Goal: Navigation & Orientation: Find specific page/section

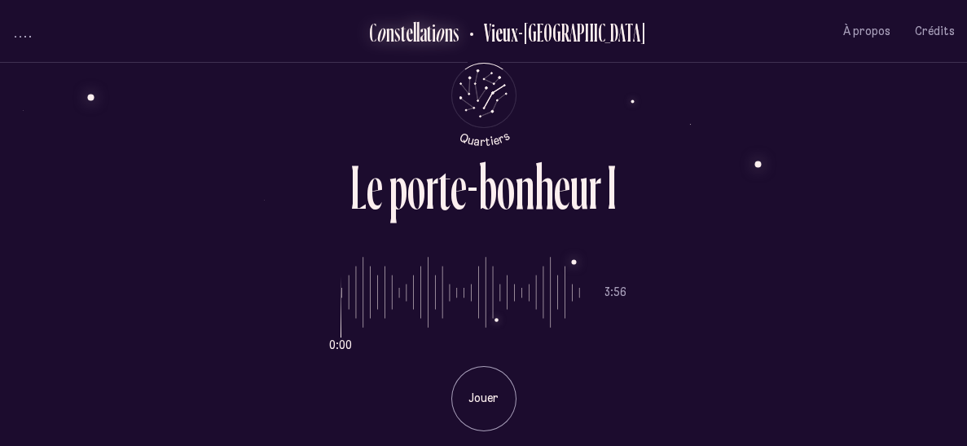
click at [394, 39] on div "n" at bounding box center [390, 32] width 8 height 27
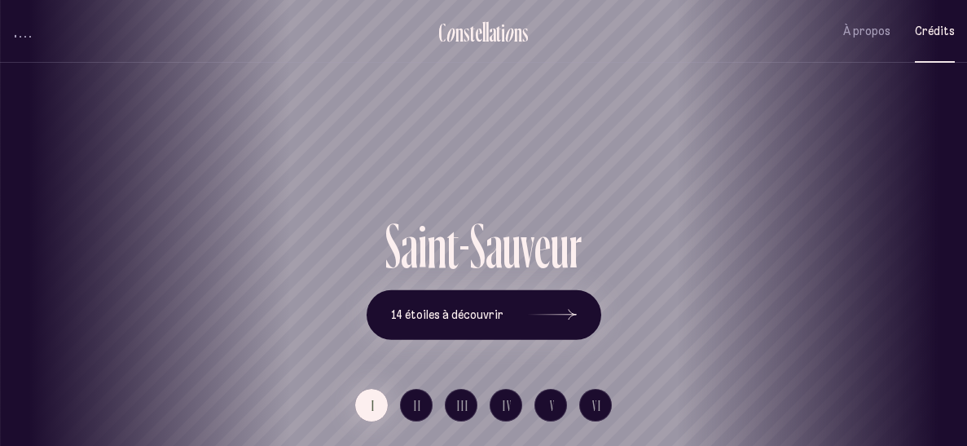
click at [948, 42] on button "Crédits" at bounding box center [935, 31] width 40 height 38
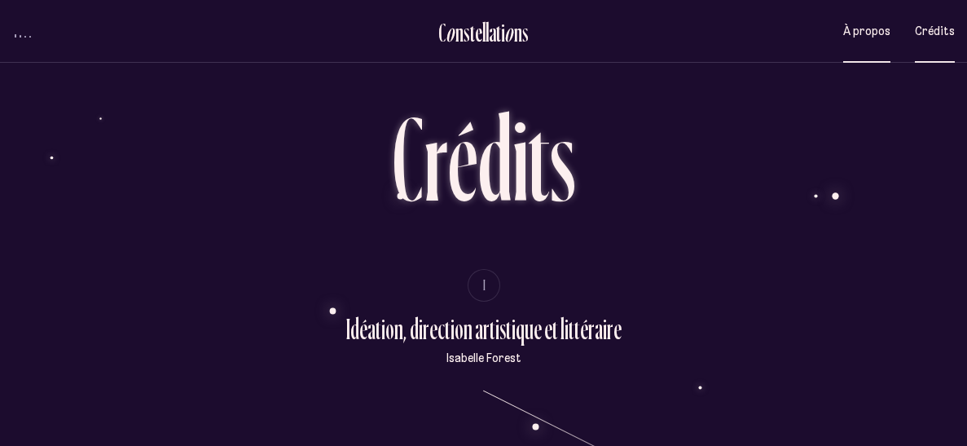
click at [877, 41] on button "À propos" at bounding box center [866, 31] width 47 height 38
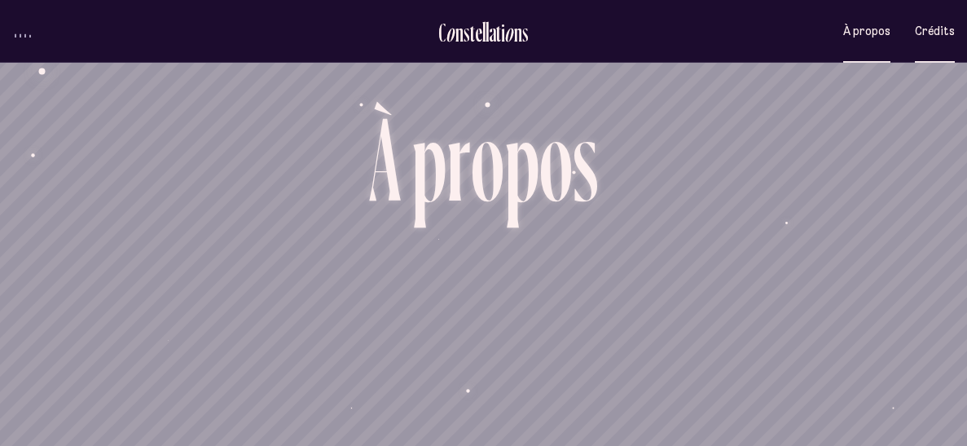
click at [925, 40] on button "Crédits" at bounding box center [935, 31] width 40 height 38
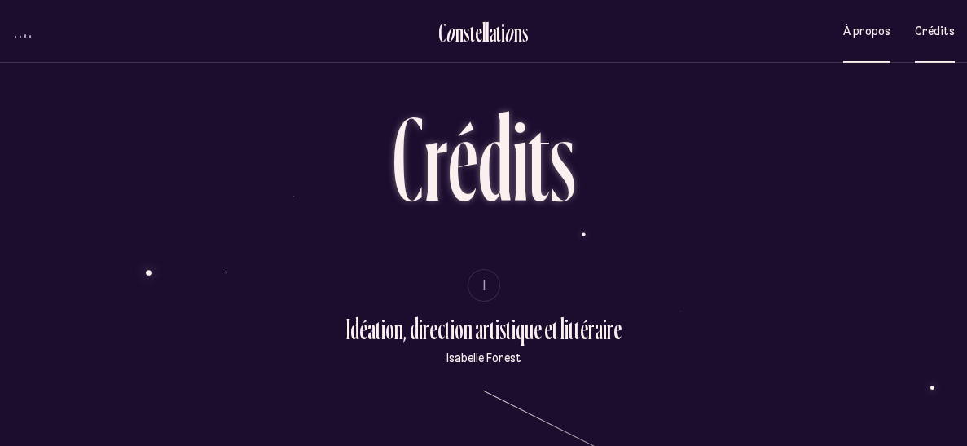
click at [873, 32] on span "À propos" at bounding box center [866, 31] width 47 height 14
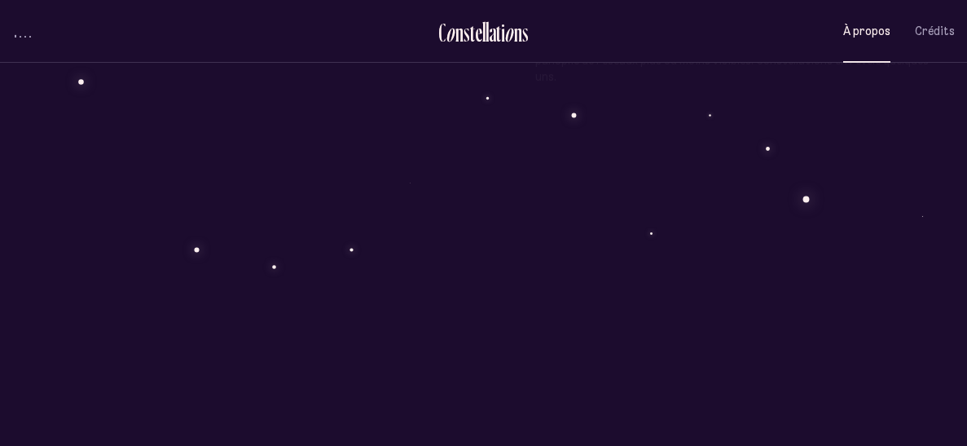
scroll to position [1214, 0]
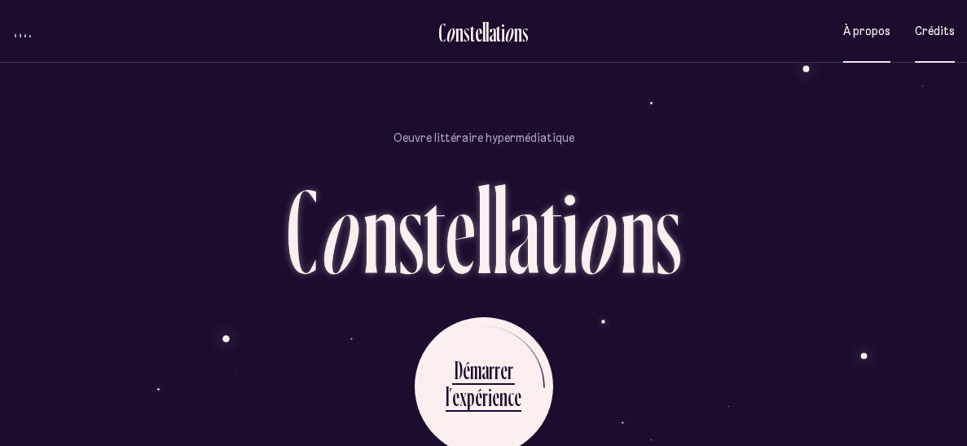
click at [937, 32] on span "Crédits" at bounding box center [935, 31] width 40 height 14
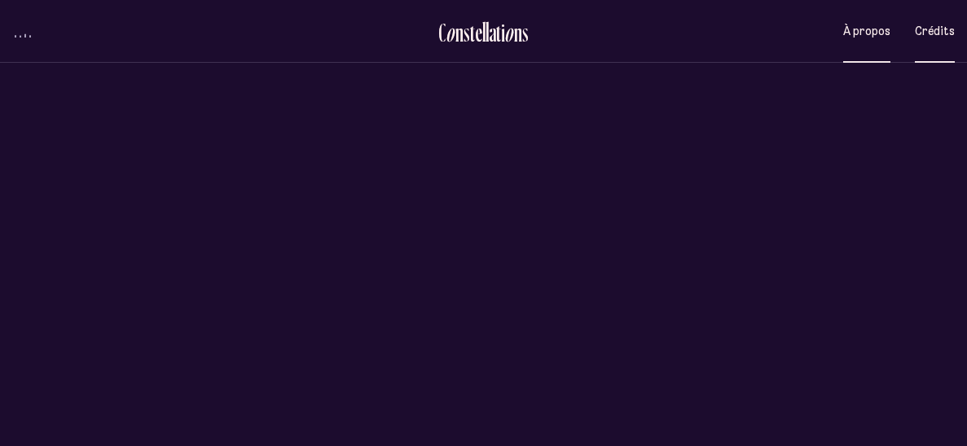
scroll to position [0, 0]
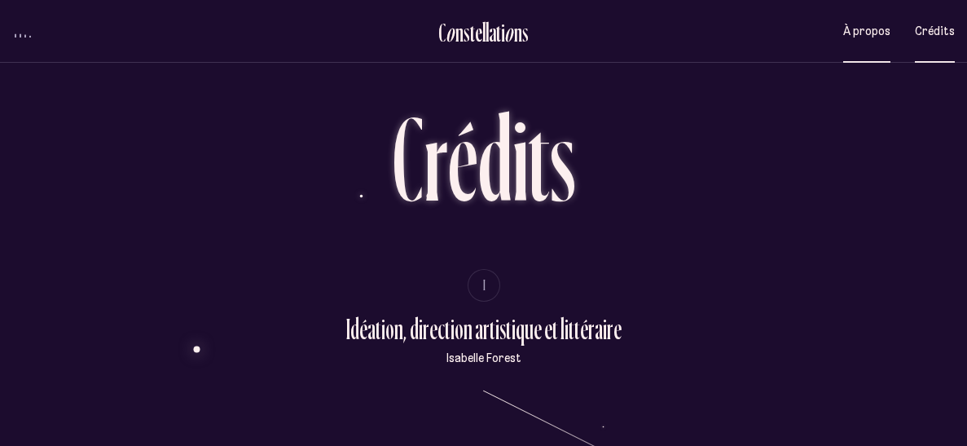
click at [849, 33] on span "À propos" at bounding box center [866, 31] width 47 height 14
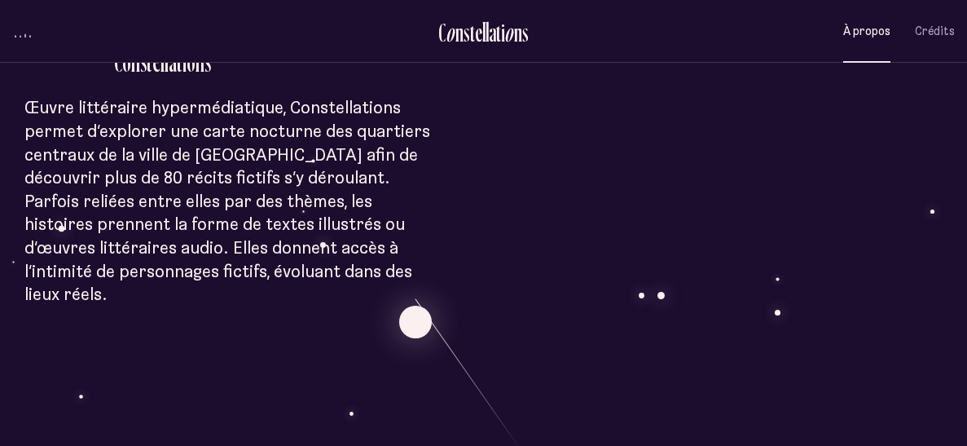
scroll to position [433, 0]
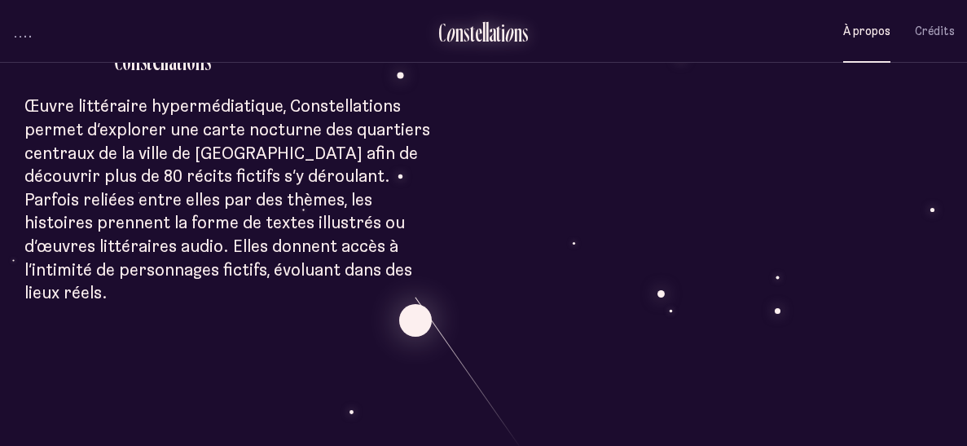
click at [508, 33] on div "o" at bounding box center [509, 32] width 10 height 27
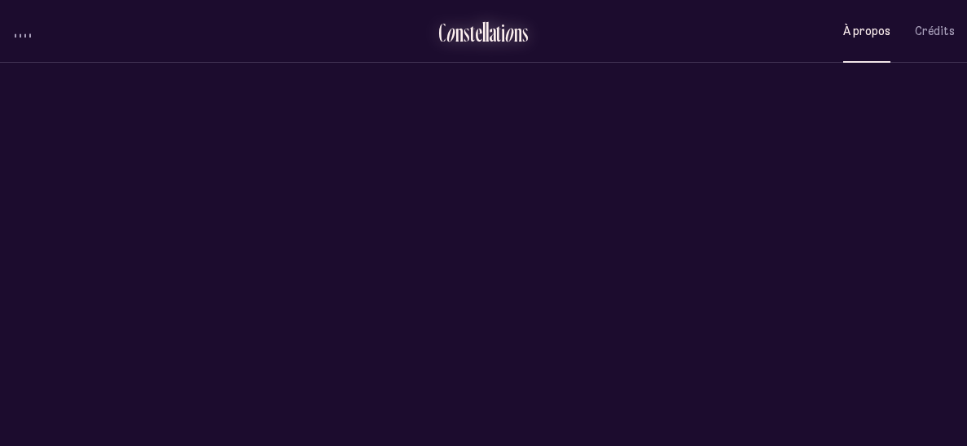
scroll to position [0, 0]
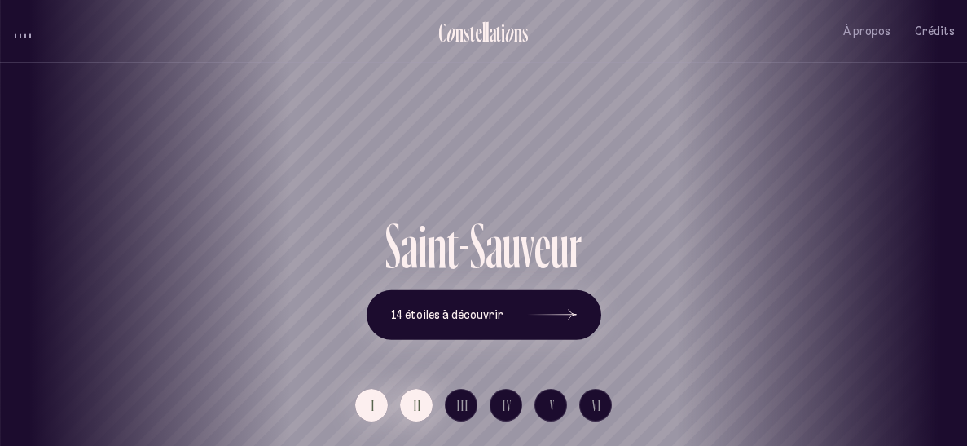
click at [418, 411] on span "II" at bounding box center [418, 405] width 8 height 14
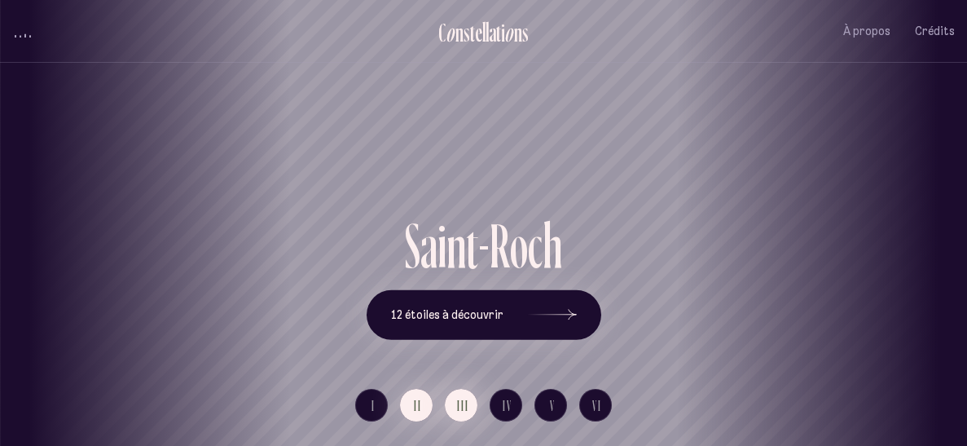
click at [469, 405] on button "III" at bounding box center [461, 405] width 33 height 33
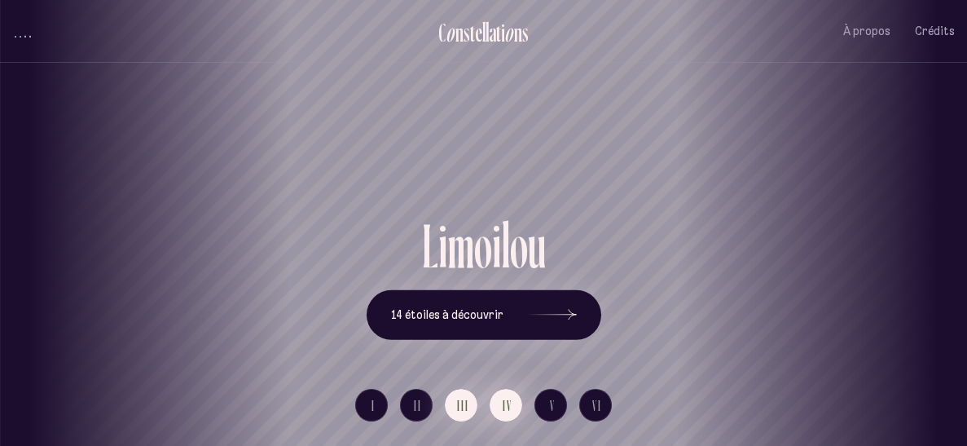
click at [514, 402] on button "IV" at bounding box center [506, 405] width 33 height 33
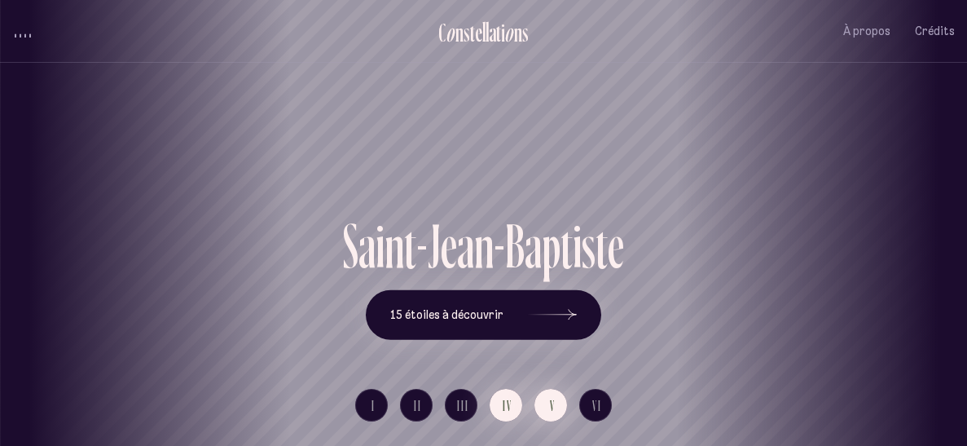
click at [550, 402] on span "V" at bounding box center [553, 405] width 6 height 14
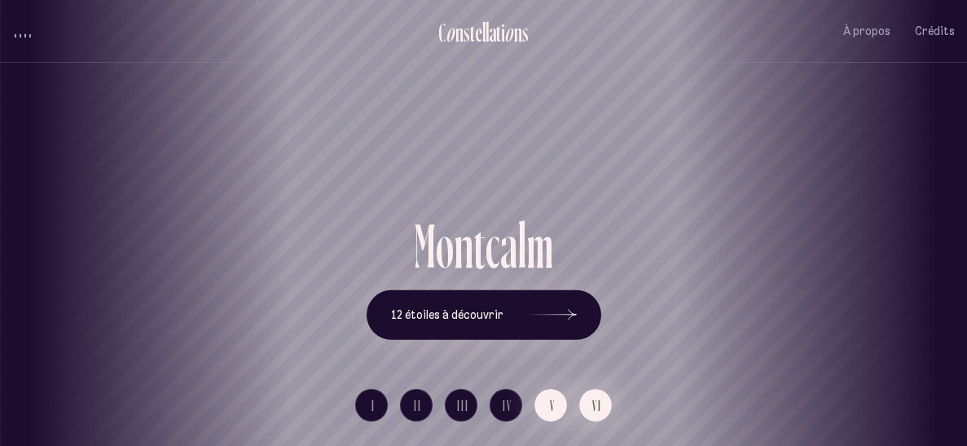
click at [605, 405] on button "VI" at bounding box center [595, 405] width 33 height 33
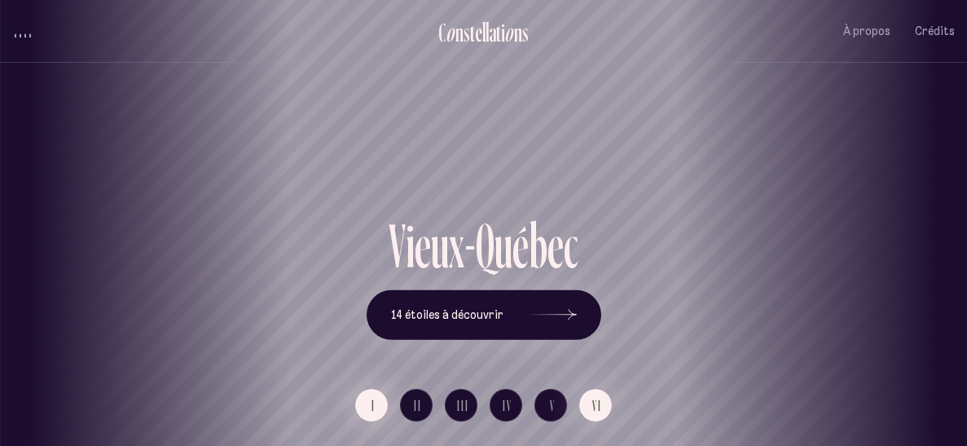
click at [372, 411] on span "I" at bounding box center [374, 405] width 4 height 14
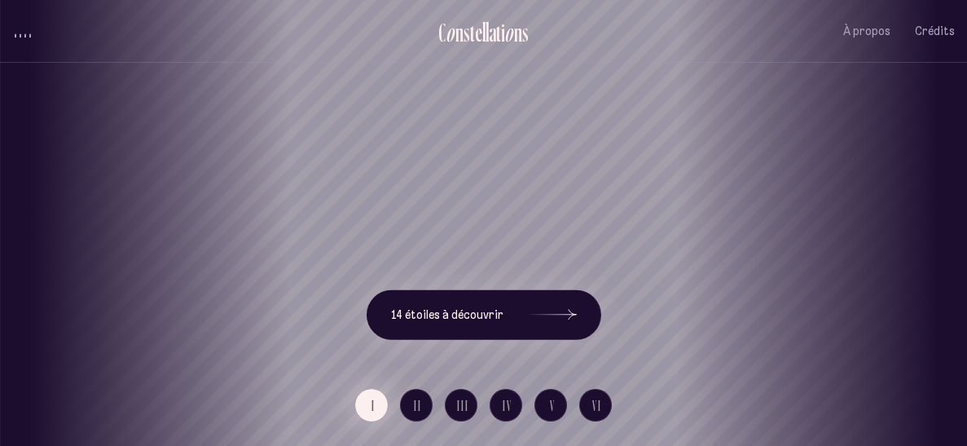
click at [372, 411] on span "I" at bounding box center [374, 405] width 4 height 14
click at [697, 252] on div "S a i n t - S a u v e u r 14 étoiles à découvrir" at bounding box center [483, 276] width 943 height 126
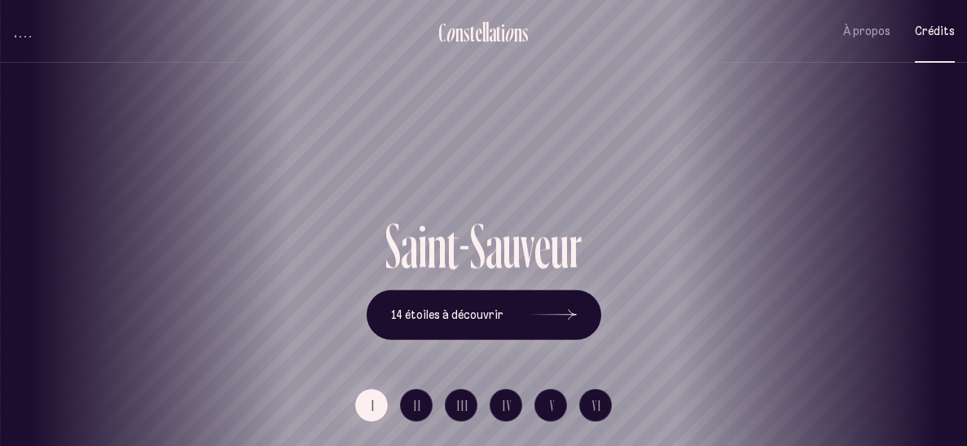
click at [920, 24] on span "Crédits" at bounding box center [935, 31] width 40 height 14
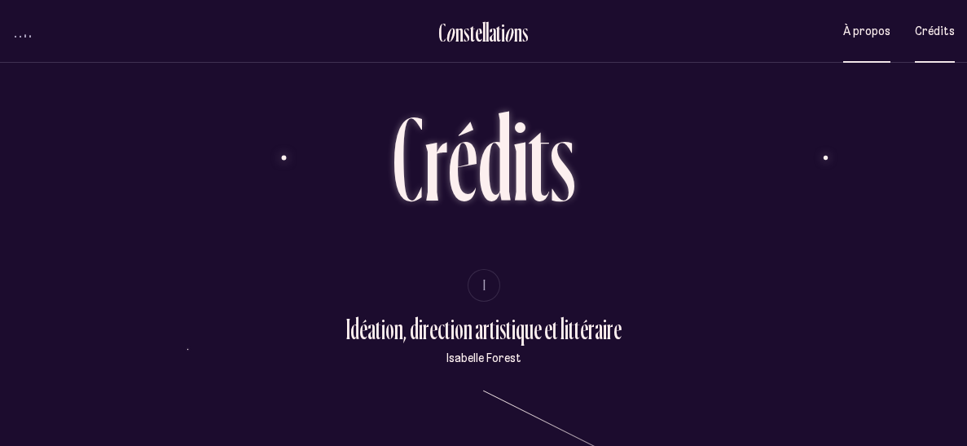
click at [851, 29] on span "À propos" at bounding box center [866, 31] width 47 height 14
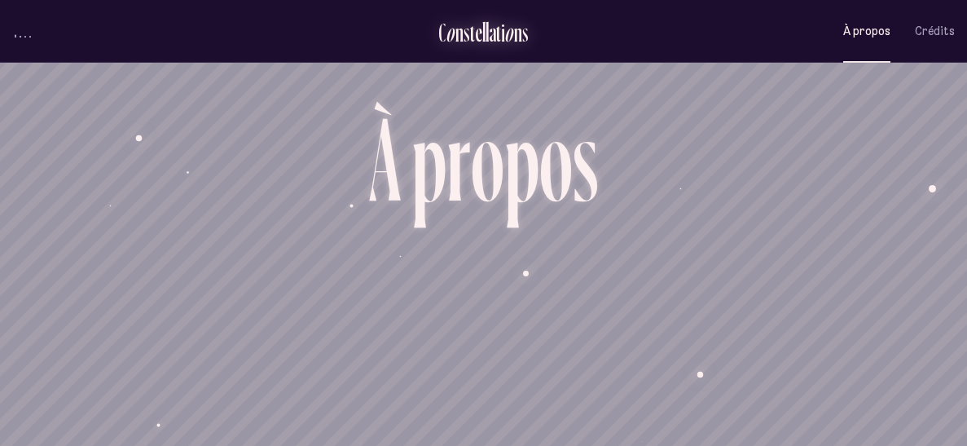
click at [486, 42] on div "l" at bounding box center [487, 32] width 3 height 27
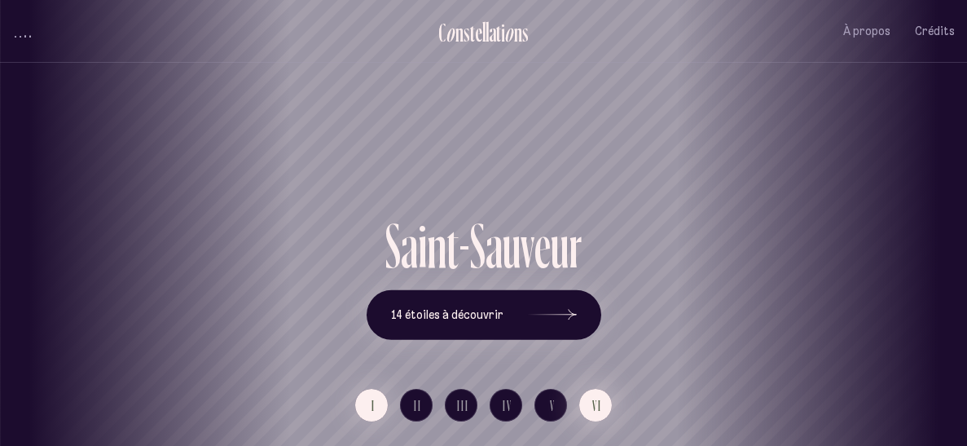
click at [606, 399] on button "VI" at bounding box center [595, 405] width 33 height 33
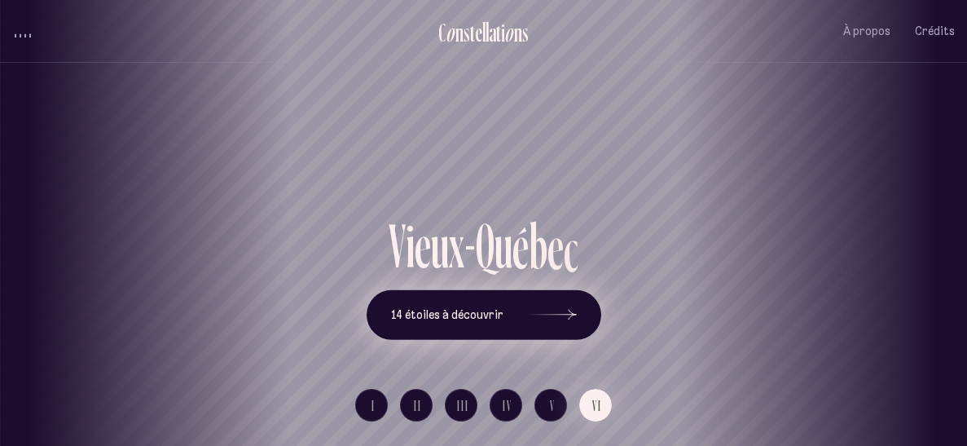
click at [499, 297] on button "14 étoiles à découvrir" at bounding box center [484, 314] width 235 height 51
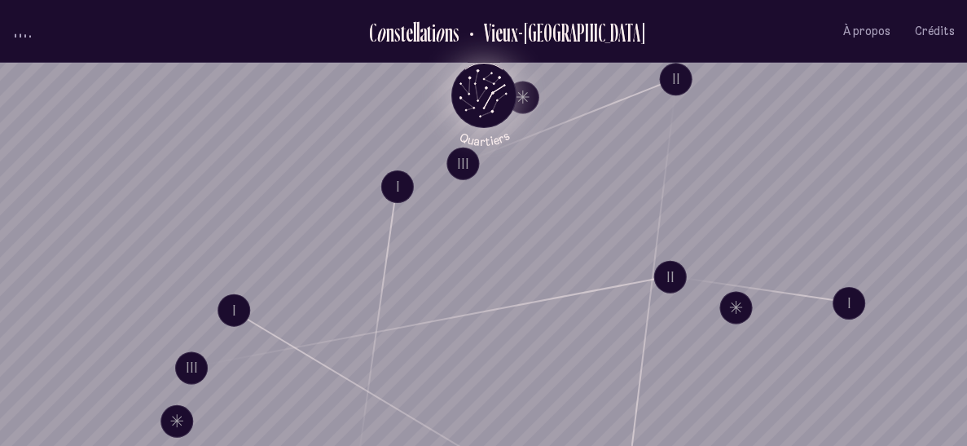
click at [475, 97] on icon "Quartiers" at bounding box center [483, 122] width 95 height 50
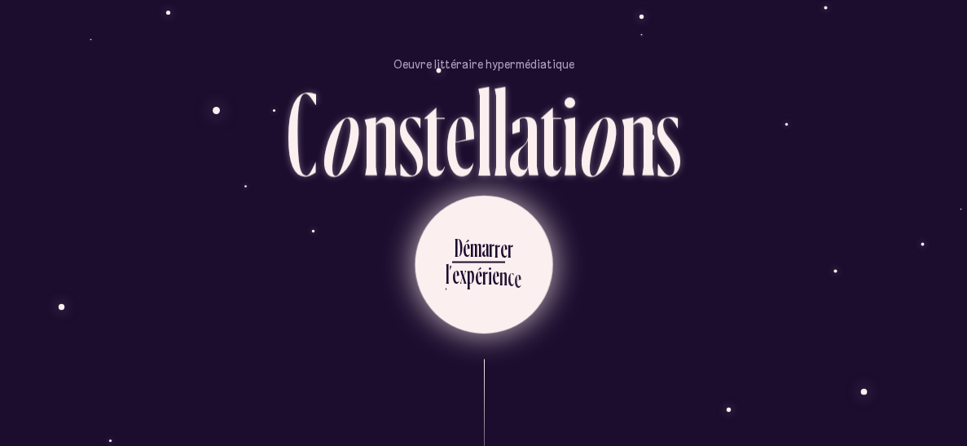
click at [495, 259] on div "e" at bounding box center [495, 275] width 7 height 32
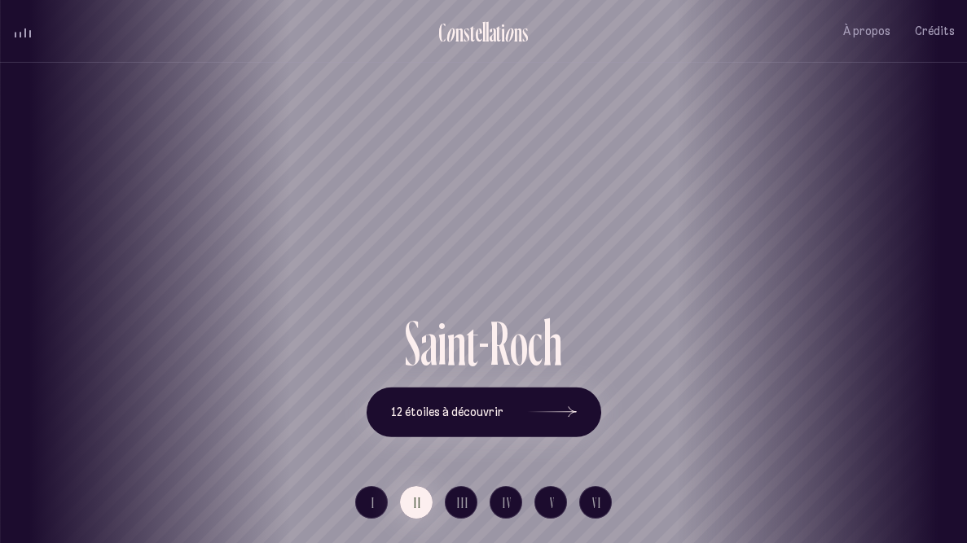
click at [26, 29] on div "volume audio" at bounding box center [23, 31] width 16 height 12
click at [24, 33] on span "volume audio" at bounding box center [25, 35] width 2 height 4
drag, startPoint x: 18, startPoint y: 32, endPoint x: 77, endPoint y: 37, distance: 58.9
click at [77, 37] on li at bounding box center [165, 31] width 306 height 17
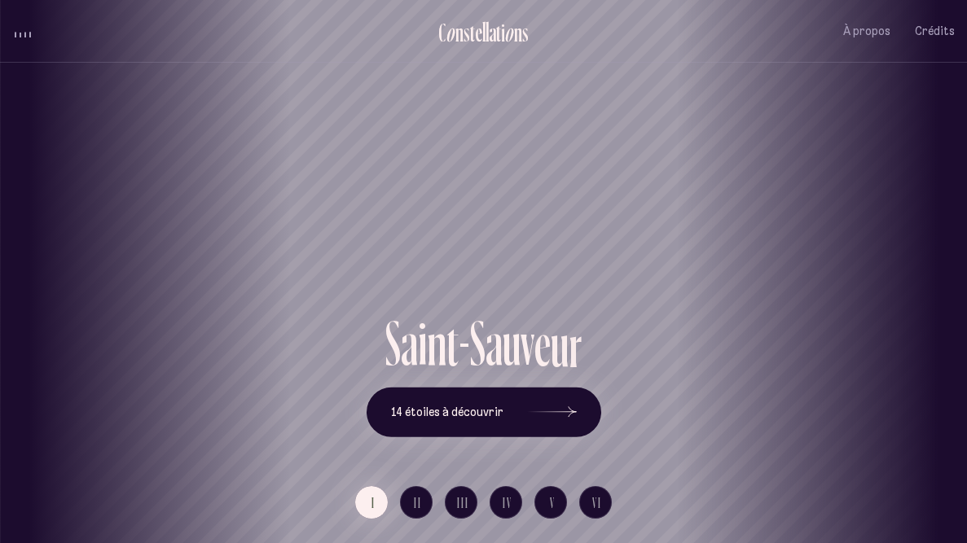
click at [12, 23] on button "volume audio" at bounding box center [22, 31] width 21 height 17
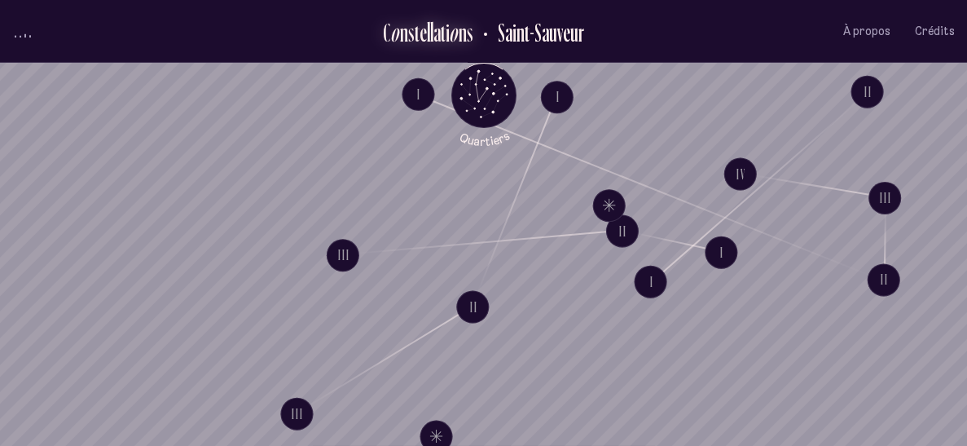
click at [453, 30] on div "o" at bounding box center [454, 32] width 10 height 27
